Goal: Information Seeking & Learning: Learn about a topic

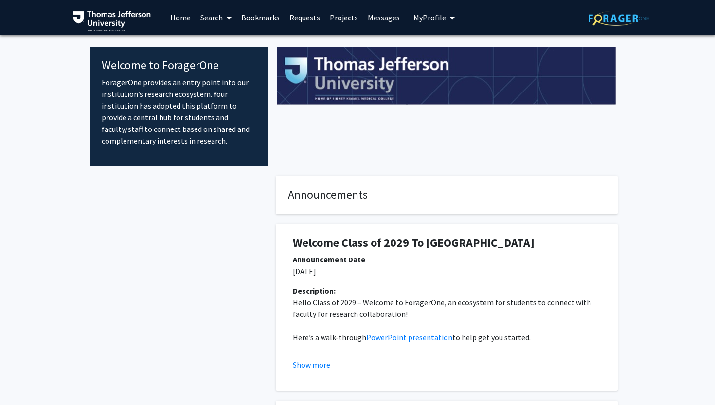
click at [217, 17] on link "Search" at bounding box center [216, 17] width 41 height 34
click at [215, 44] on span "Faculty/Staff" at bounding box center [232, 44] width 72 height 19
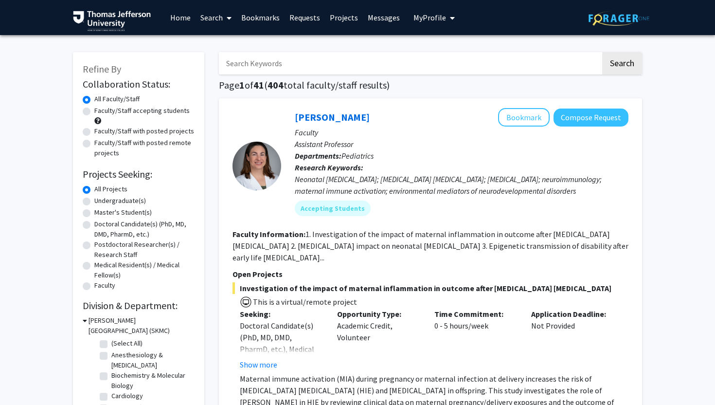
click at [94, 110] on label "Faculty/Staff accepting students" at bounding box center [141, 111] width 95 height 10
click at [94, 110] on input "Faculty/Staff accepting students" at bounding box center [97, 109] width 6 height 6
radio input "true"
click at [109, 111] on label "Faculty/Staff accepting students" at bounding box center [141, 111] width 95 height 10
click at [101, 111] on input "Faculty/Staff accepting students" at bounding box center [97, 109] width 6 height 6
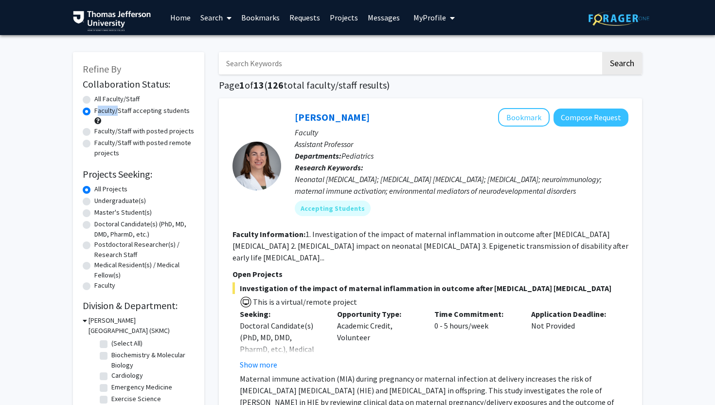
click at [109, 111] on label "Faculty/Staff accepting students" at bounding box center [141, 111] width 95 height 10
click at [101, 111] on input "Faculty/Staff accepting students" at bounding box center [97, 109] width 6 height 6
click at [109, 111] on label "Faculty/Staff accepting students" at bounding box center [141, 111] width 95 height 10
click at [101, 111] on input "Faculty/Staff accepting students" at bounding box center [97, 109] width 6 height 6
click at [145, 106] on label "Faculty/Staff accepting students" at bounding box center [141, 111] width 95 height 10
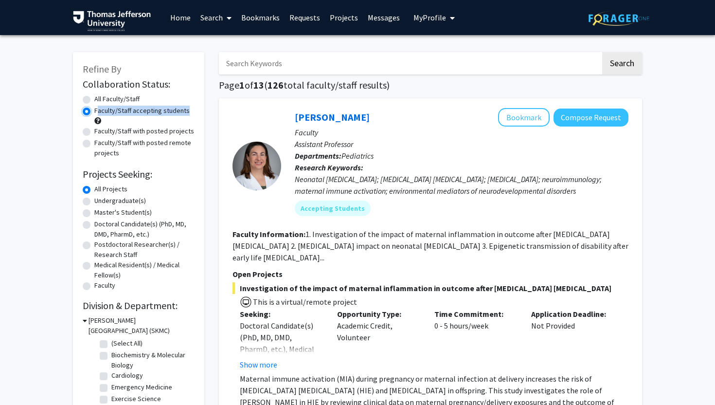
click at [101, 106] on input "Faculty/Staff accepting students" at bounding box center [97, 109] width 6 height 6
click at [295, 64] on input "Search Keywords" at bounding box center [410, 63] width 382 height 22
type input "emergency medicine"
click at [602, 52] on button "Search" at bounding box center [622, 63] width 40 height 22
radio input "true"
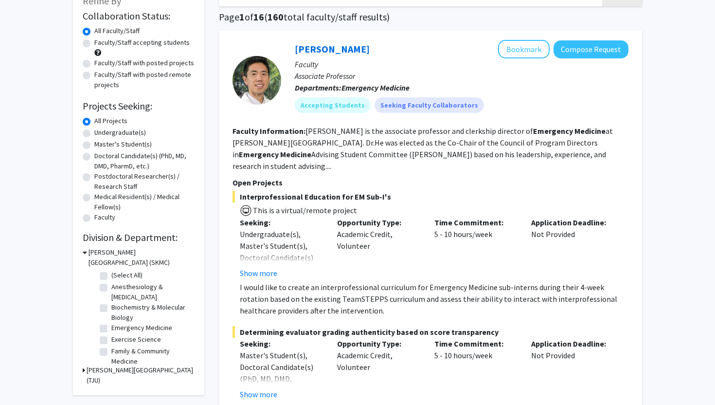
scroll to position [69, 0]
drag, startPoint x: 320, startPoint y: 278, endPoint x: 455, endPoint y: 278, distance: 135.7
click at [454, 281] on p "I would like to create an interprofessional curriculum for Emergency Medicine s…" at bounding box center [434, 298] width 389 height 35
click at [455, 281] on p "I would like to create an interprofessional curriculum for Emergency Medicine s…" at bounding box center [434, 298] width 389 height 35
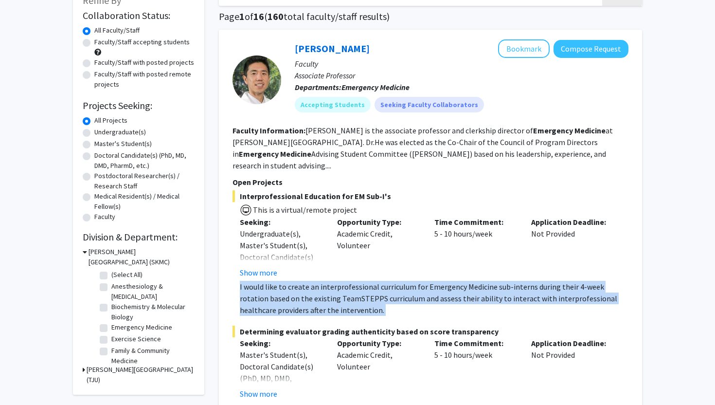
click at [455, 281] on p "I would like to create an interprofessional curriculum for Emergency Medicine s…" at bounding box center [434, 298] width 389 height 35
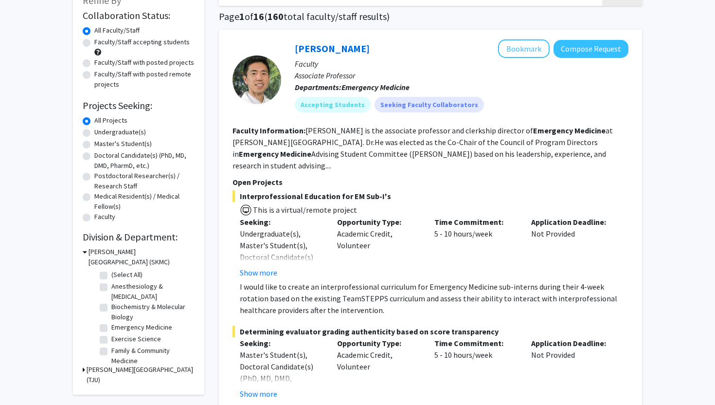
click at [424, 281] on p "I would like to create an interprofessional curriculum for Emergency Medicine s…" at bounding box center [434, 298] width 389 height 35
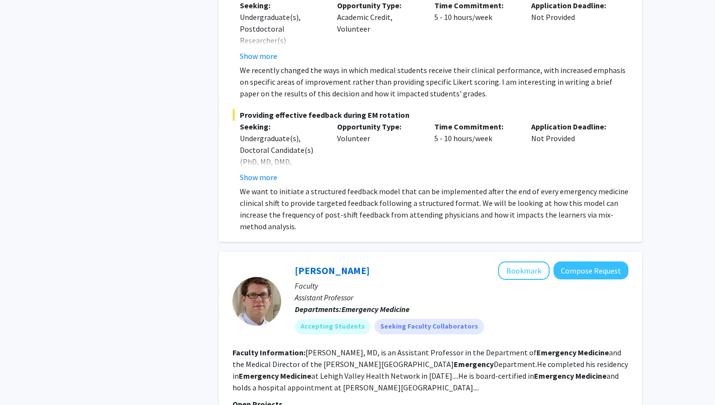
scroll to position [706, 0]
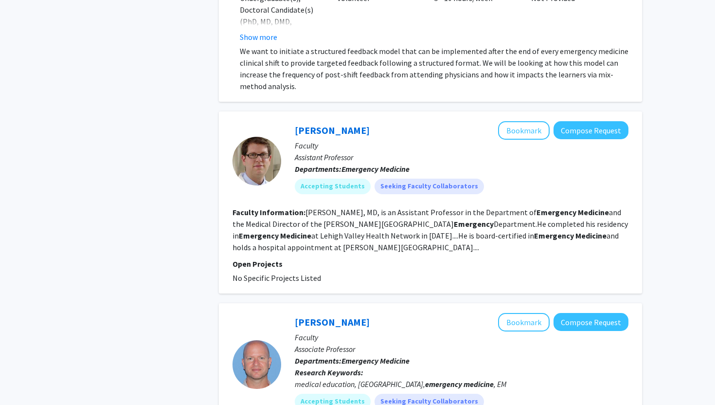
click at [268, 273] on span "No Specific Projects Listed" at bounding box center [277, 278] width 89 height 10
click at [295, 259] on section "Open Projects No Specific Projects Listed" at bounding box center [431, 271] width 396 height 26
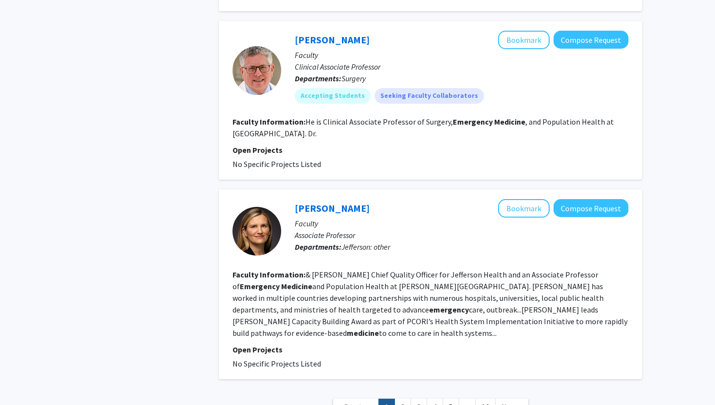
scroll to position [2174, 0]
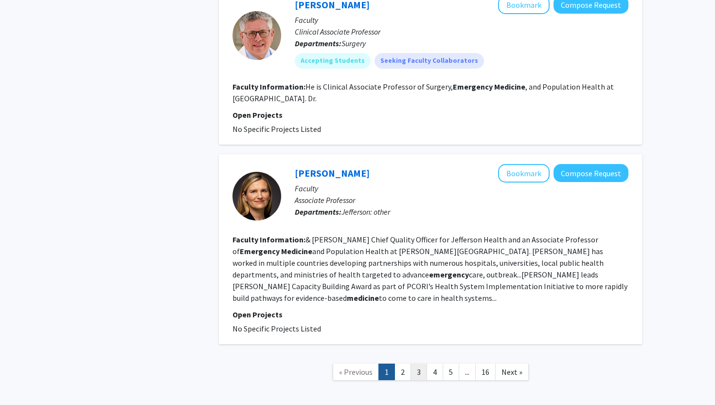
click at [414, 363] on link "3" at bounding box center [419, 371] width 17 height 17
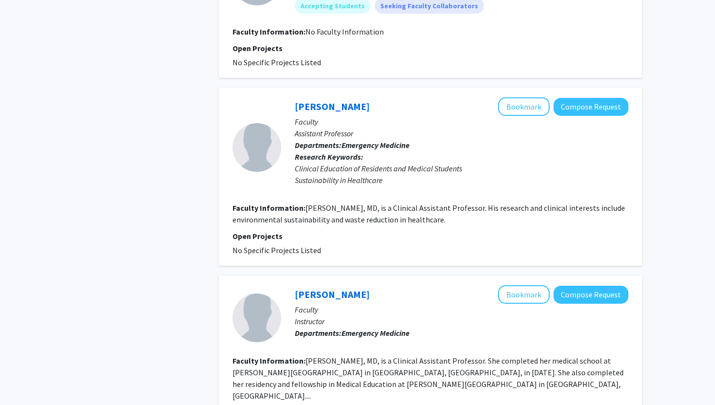
scroll to position [1753, 0]
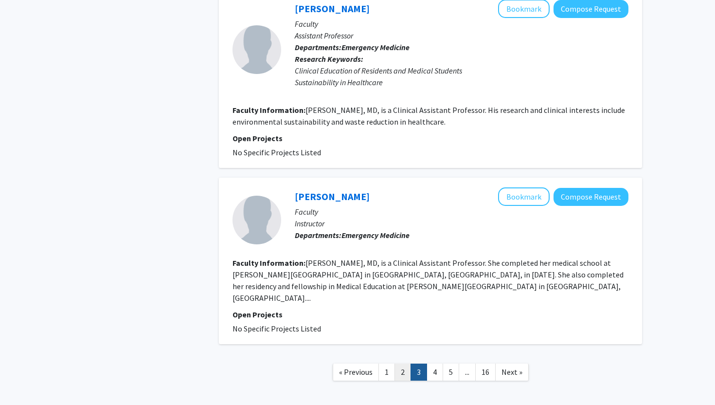
click at [403, 363] on link "2" at bounding box center [403, 371] width 17 height 17
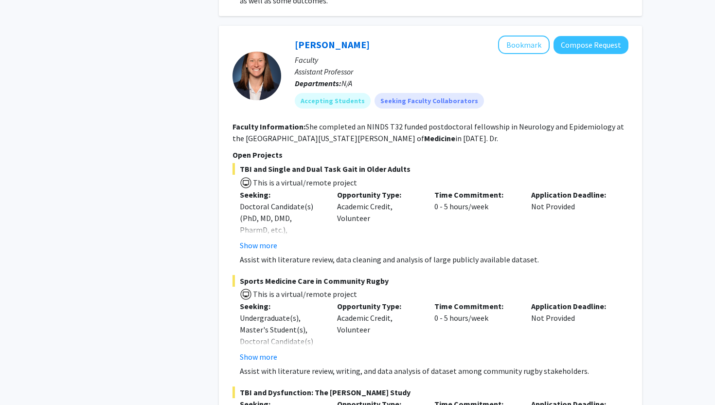
scroll to position [1206, 0]
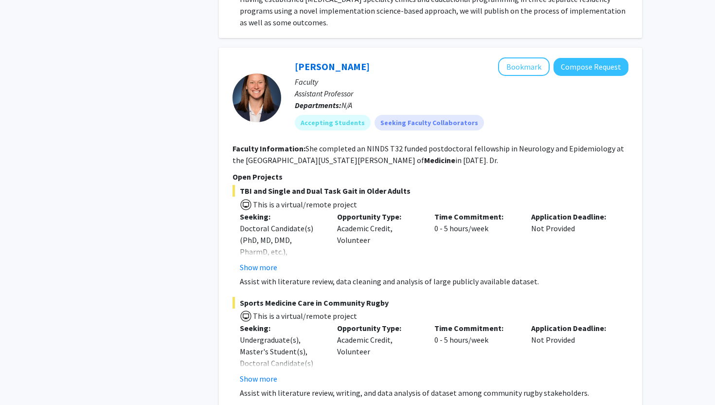
click at [322, 143] on section "Faculty Information: She completed an NINDS T32 funded postdoctoral fellowship …" at bounding box center [431, 154] width 396 height 23
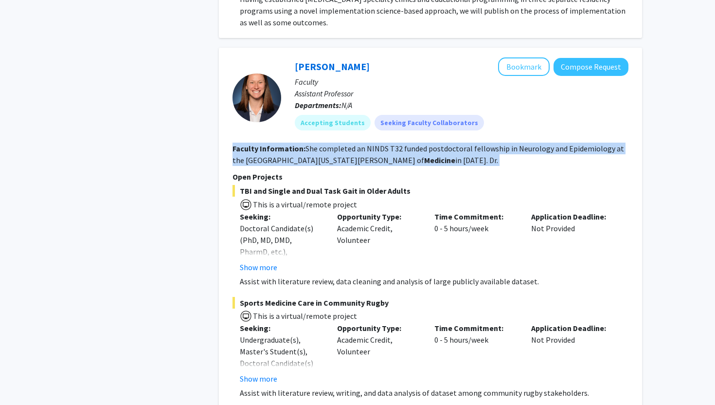
click at [322, 143] on section "Faculty Information: She completed an NINDS T32 funded postdoctoral fellowship …" at bounding box center [431, 154] width 396 height 23
click at [310, 143] on section "Faculty Information: She completed an NINDS T32 funded postdoctoral fellowship …" at bounding box center [431, 154] width 396 height 23
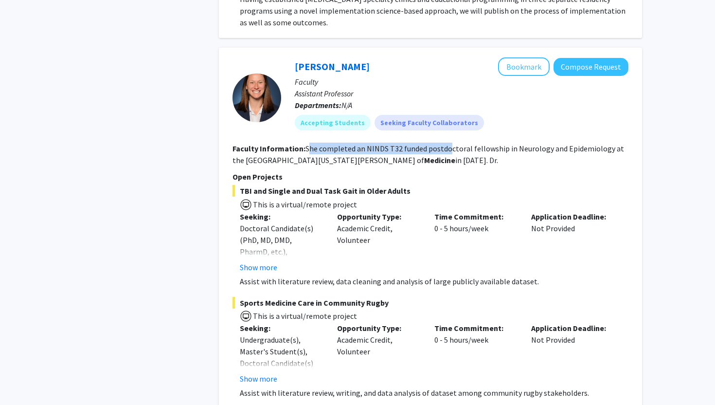
drag, startPoint x: 307, startPoint y: 135, endPoint x: 462, endPoint y: 135, distance: 154.7
click at [461, 144] on fg-read-more "She completed an NINDS T32 funded postdoctoral fellowship in Neurology and Epid…" at bounding box center [429, 154] width 392 height 21
click at [462, 144] on fg-read-more "She completed an NINDS T32 funded postdoctoral fellowship in Neurology and Epid…" at bounding box center [429, 154] width 392 height 21
drag, startPoint x: 378, startPoint y: 135, endPoint x: 489, endPoint y: 135, distance: 111.4
click at [487, 144] on fg-read-more "She completed an NINDS T32 funded postdoctoral fellowship in Neurology and Epid…" at bounding box center [429, 154] width 392 height 21
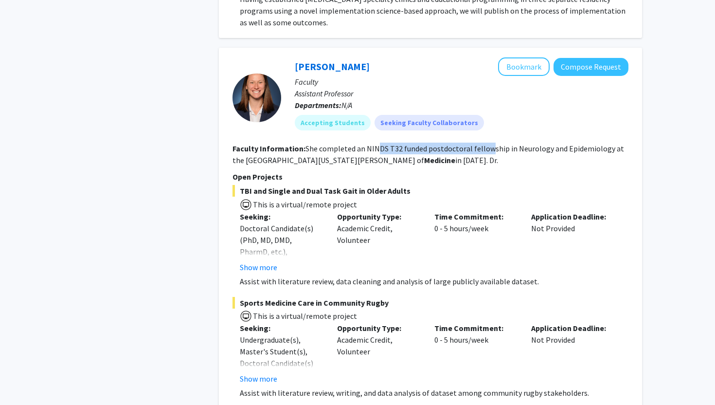
click at [489, 144] on fg-read-more "She completed an NINDS T32 funded postdoctoral fellowship in Neurology and Epid…" at bounding box center [429, 154] width 392 height 21
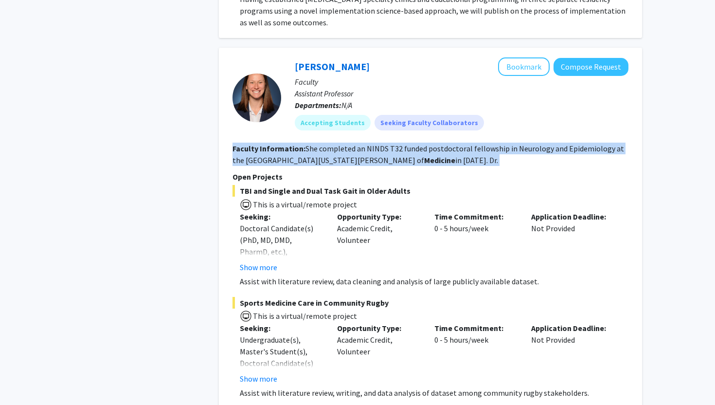
click at [489, 144] on fg-read-more "She completed an NINDS T32 funded postdoctoral fellowship in Neurology and Epid…" at bounding box center [429, 154] width 392 height 21
click at [473, 143] on section "Faculty Information: She completed an NINDS T32 funded postdoctoral fellowship …" at bounding box center [431, 154] width 396 height 23
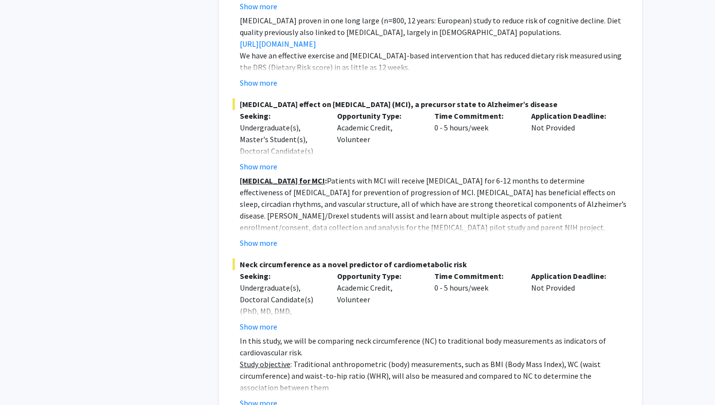
scroll to position [4573, 0]
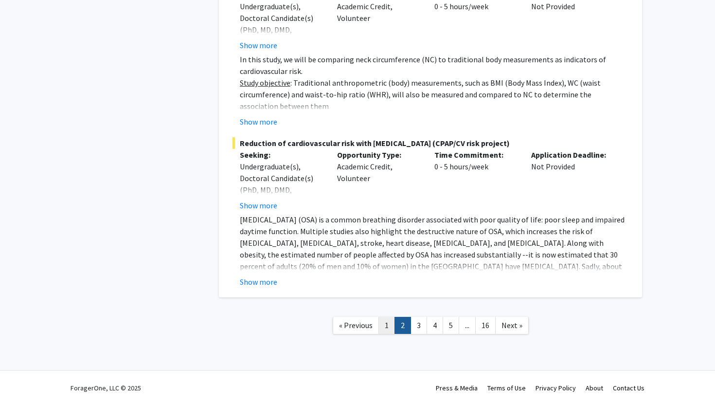
click at [392, 326] on link "1" at bounding box center [387, 325] width 17 height 17
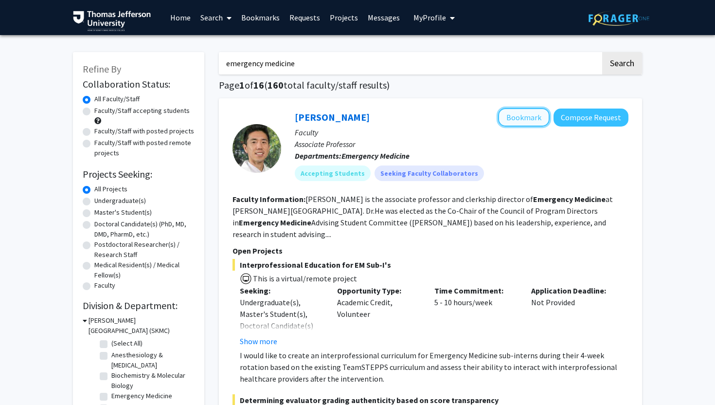
click at [531, 115] on button "Bookmark" at bounding box center [524, 117] width 52 height 18
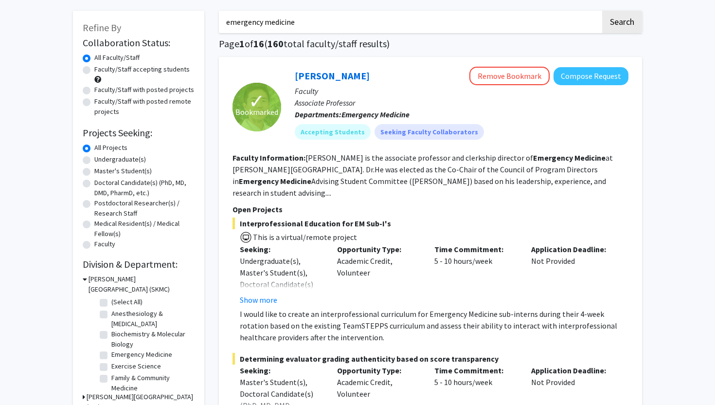
scroll to position [42, 0]
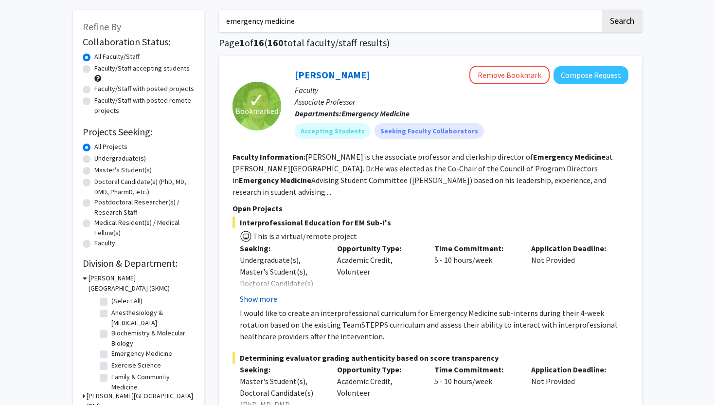
click at [269, 293] on button "Show more" at bounding box center [258, 299] width 37 height 12
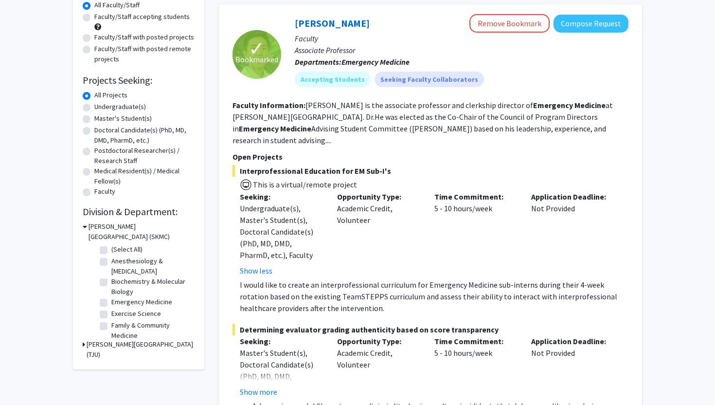
scroll to position [178, 0]
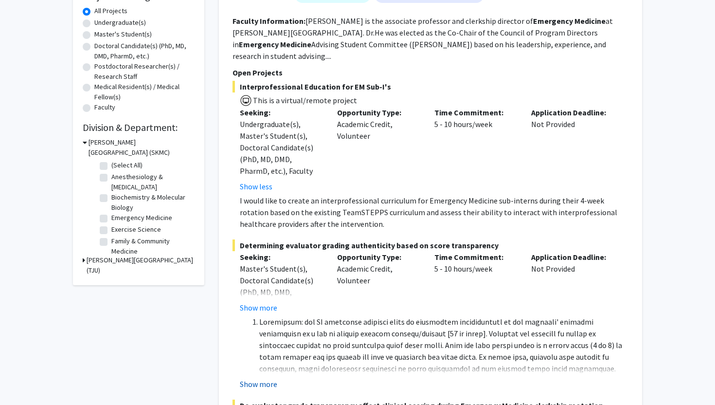
click at [268, 378] on button "Show more" at bounding box center [258, 384] width 37 height 12
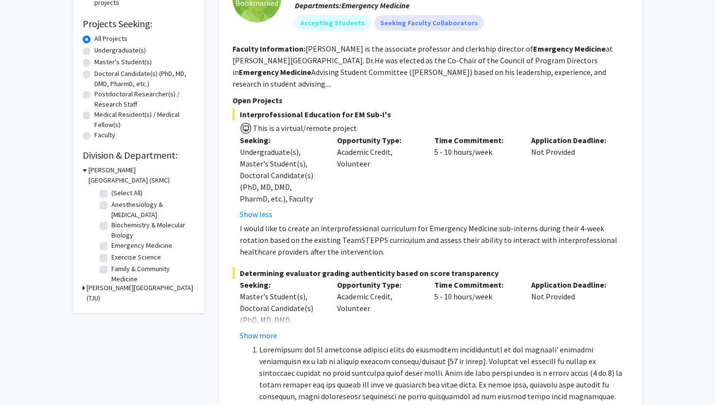
scroll to position [0, 0]
